Goal: Task Accomplishment & Management: Manage account settings

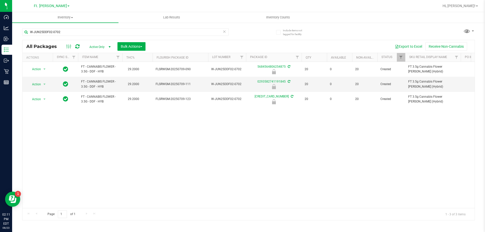
click at [223, 33] on icon at bounding box center [225, 31] width 4 height 6
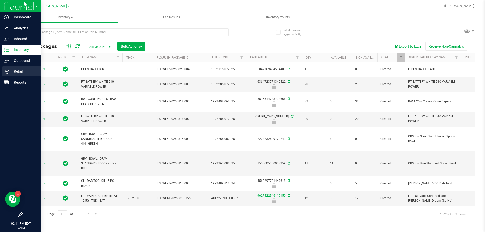
click at [18, 69] on p "Retail" at bounding box center [24, 71] width 30 height 6
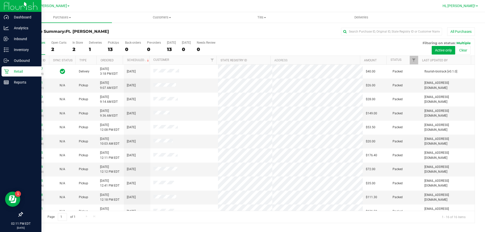
click at [466, 6] on span "Hi, [PERSON_NAME]!" at bounding box center [459, 6] width 33 height 4
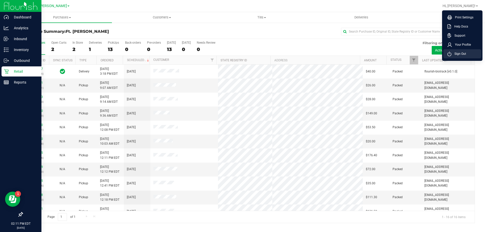
click at [457, 54] on span "Sign Out" at bounding box center [458, 53] width 15 height 5
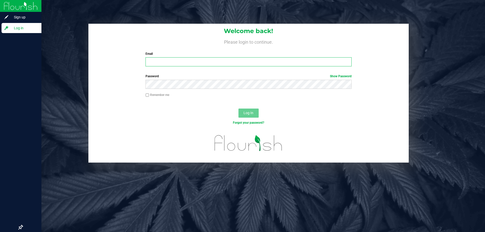
click at [165, 64] on input "Email" at bounding box center [249, 61] width 206 height 9
type input "[EMAIL_ADDRESS][DOMAIN_NAME]"
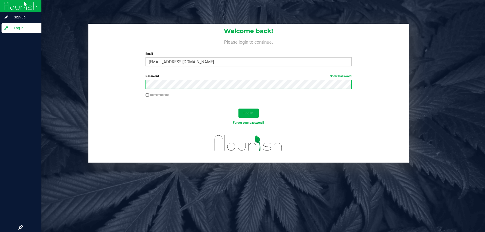
click at [238, 109] on button "Log In" at bounding box center [248, 113] width 20 height 9
